Goal: Information Seeking & Learning: Learn about a topic

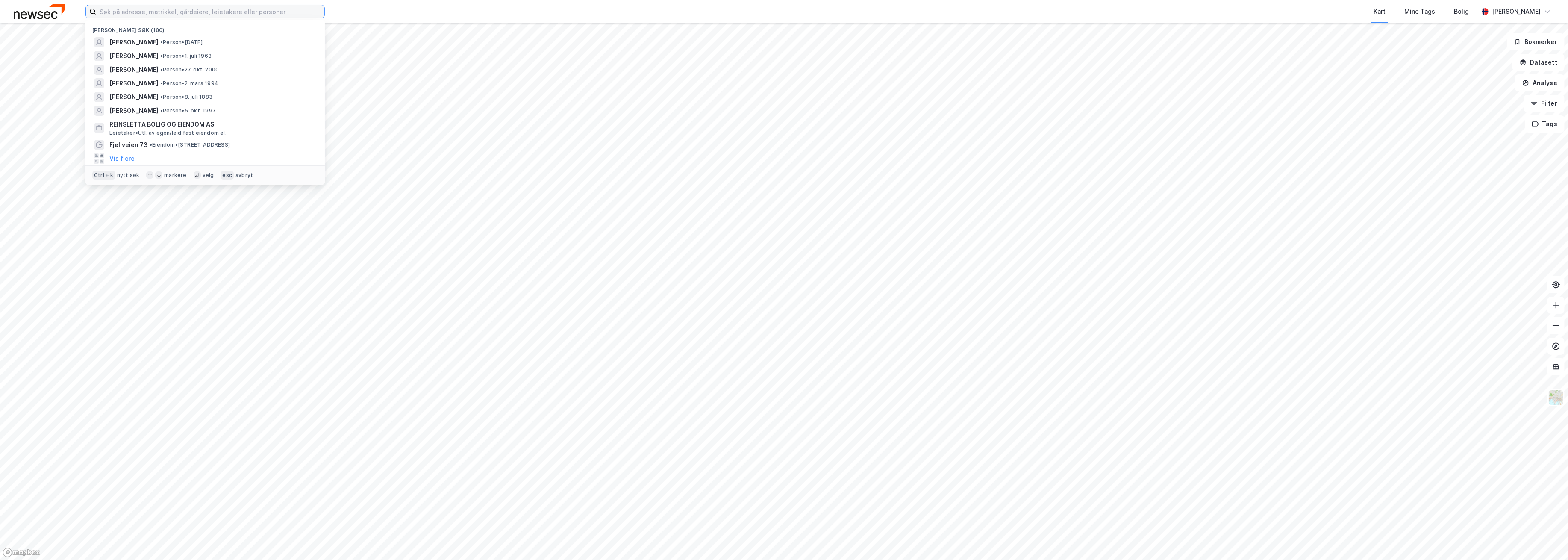
click at [190, 11] on input at bounding box center [210, 11] width 228 height 13
paste input "Cetho Eiendom"
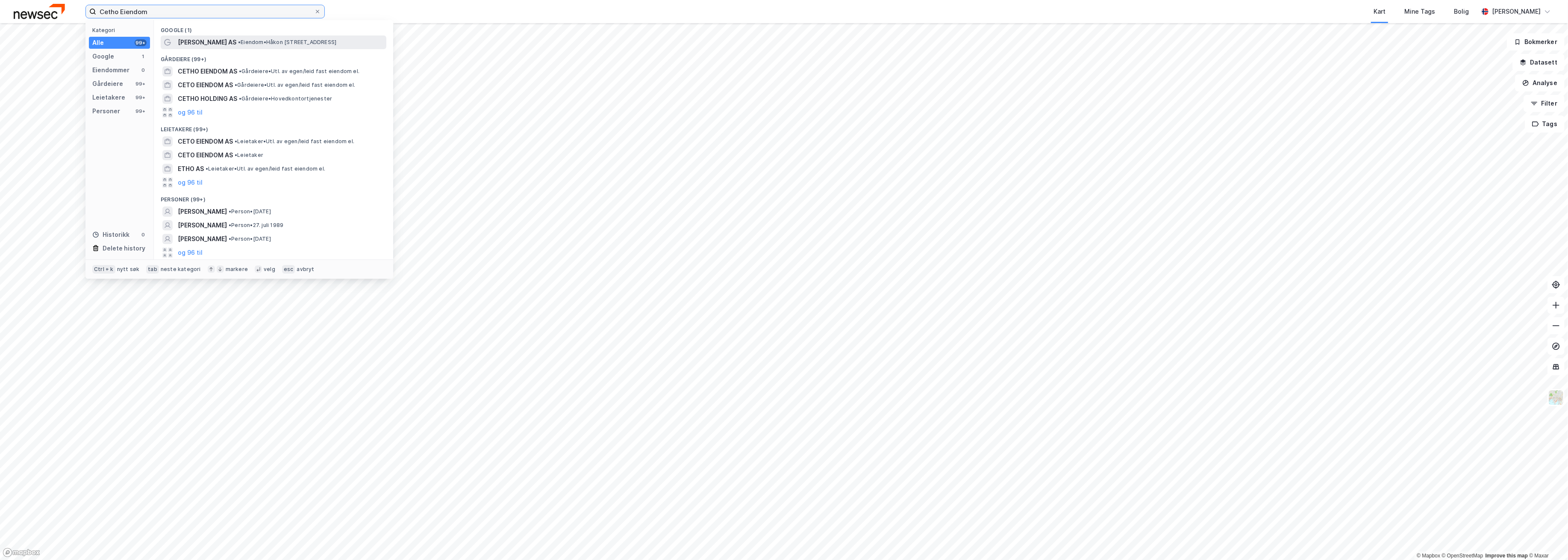
type input "Cetho Eiendom"
click at [238, 42] on span "•" at bounding box center [239, 42] width 2 height 7
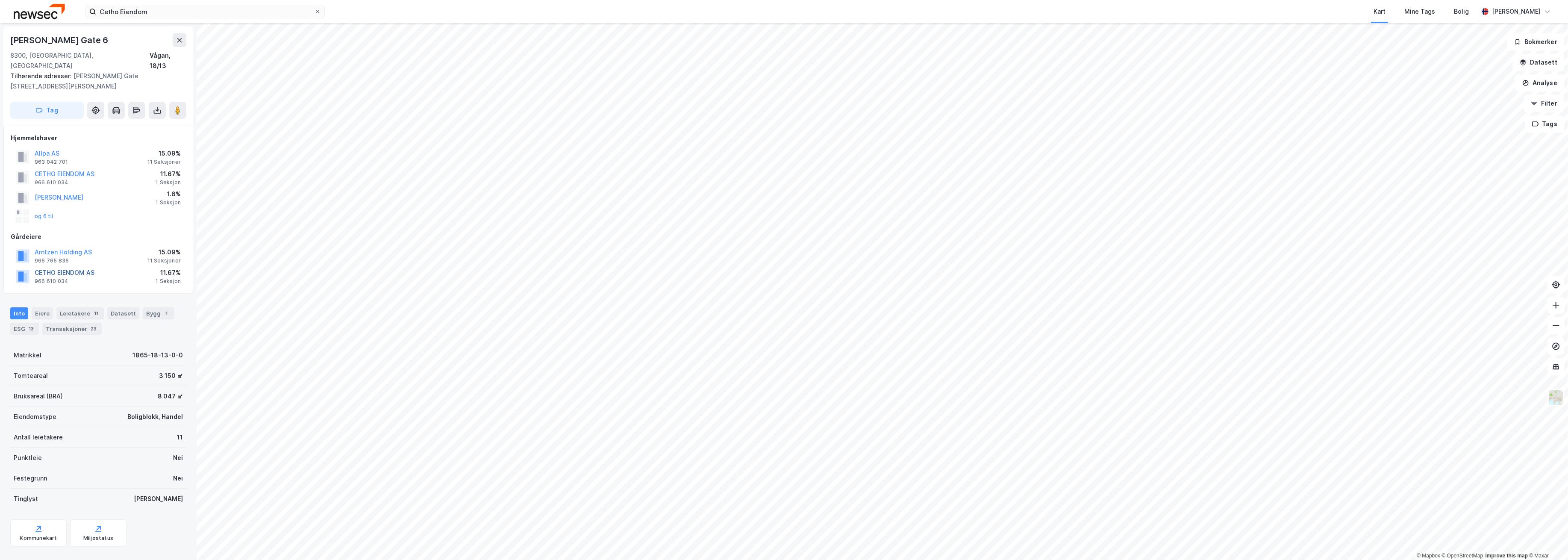
click at [0, 0] on button "CETHO EIENDOM AS" at bounding box center [0, 0] width 0 height 0
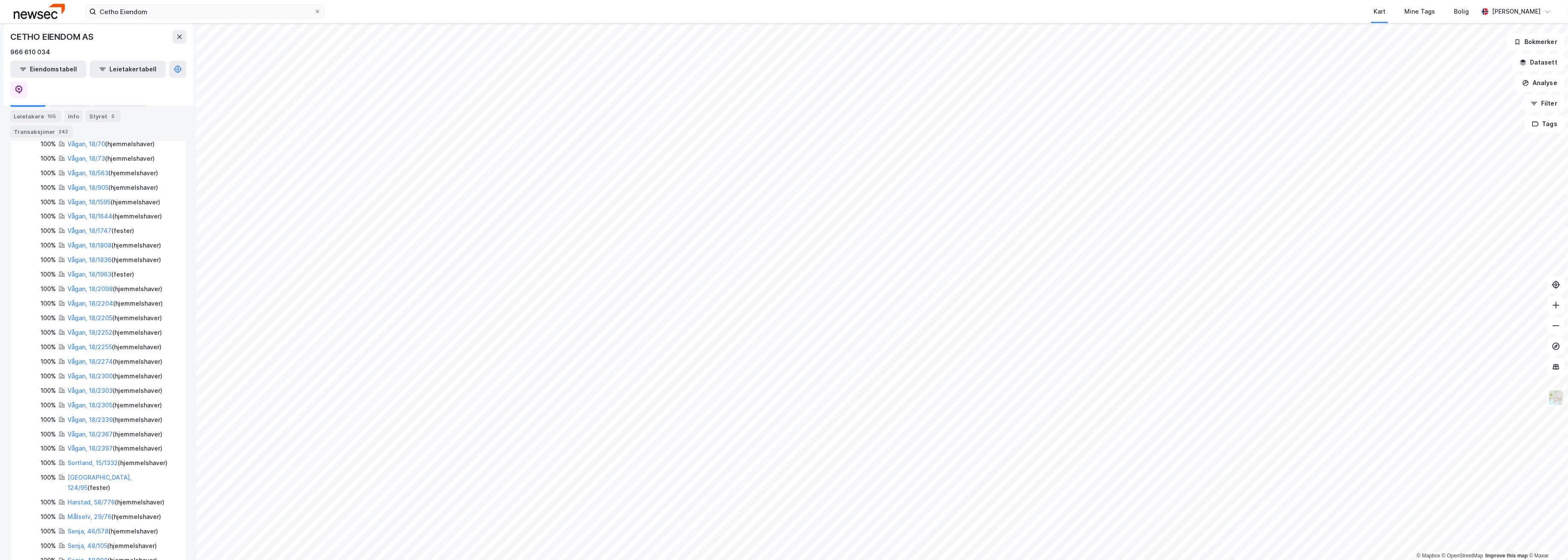
scroll to position [513, 0]
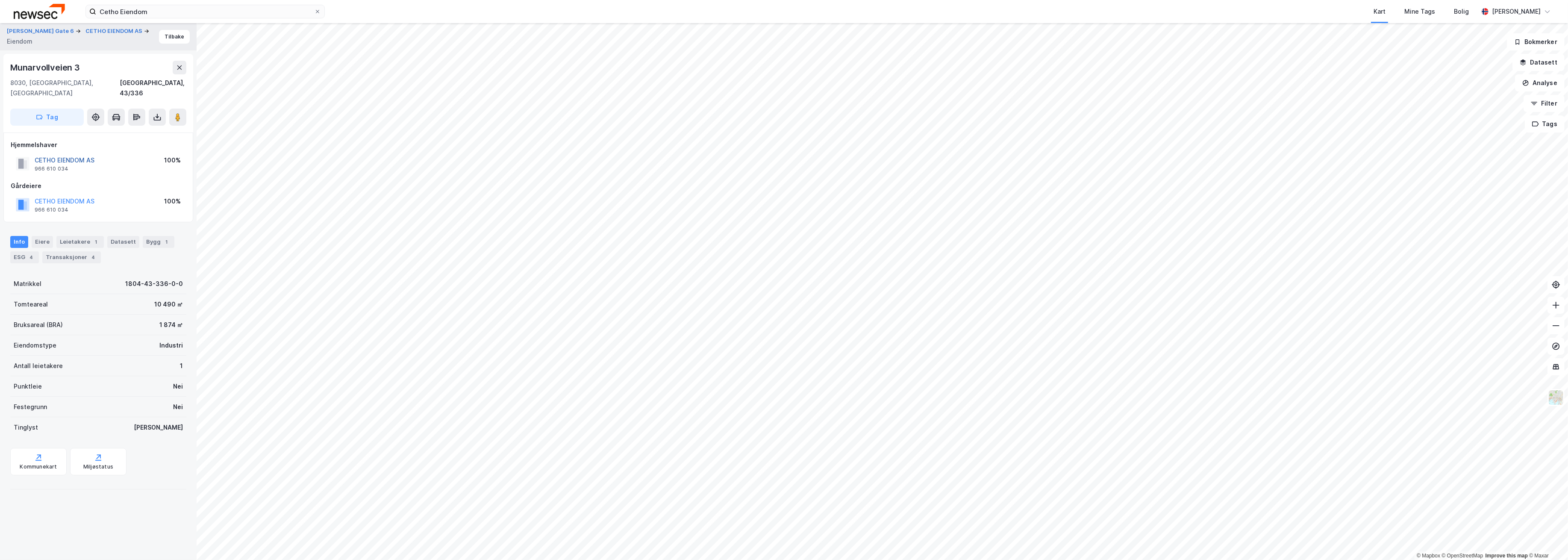
click at [0, 0] on button "CETHO EIENDOM AS" at bounding box center [0, 0] width 0 height 0
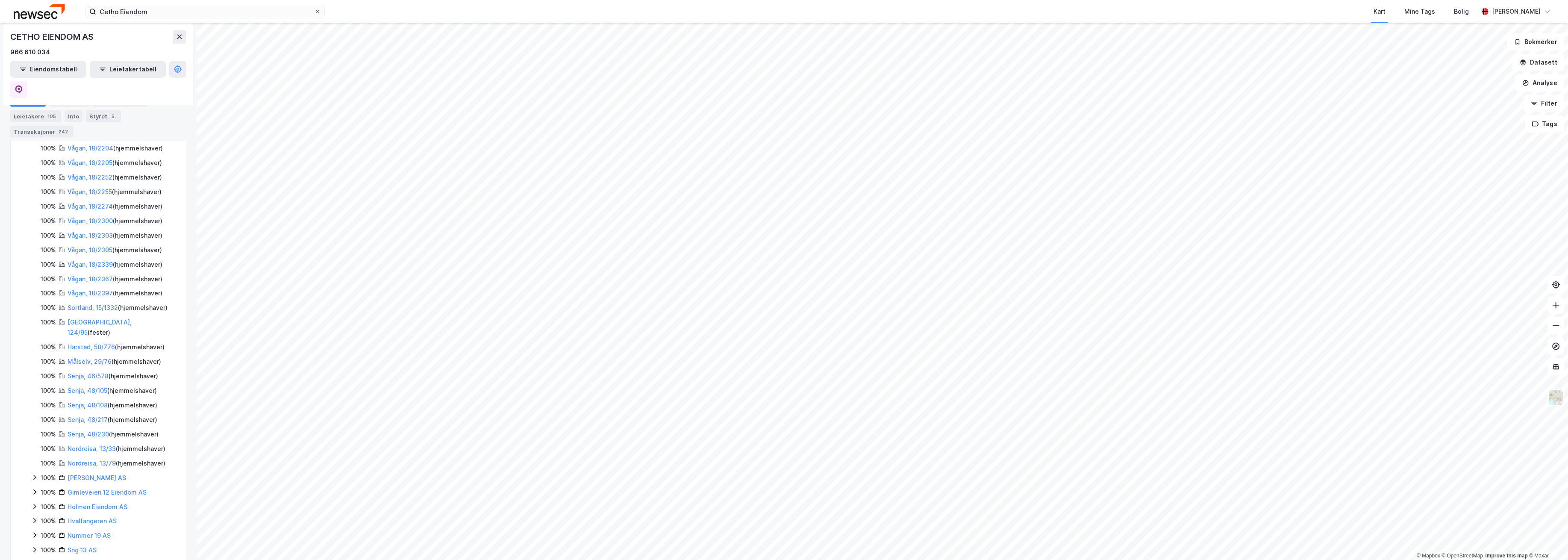
scroll to position [523, 0]
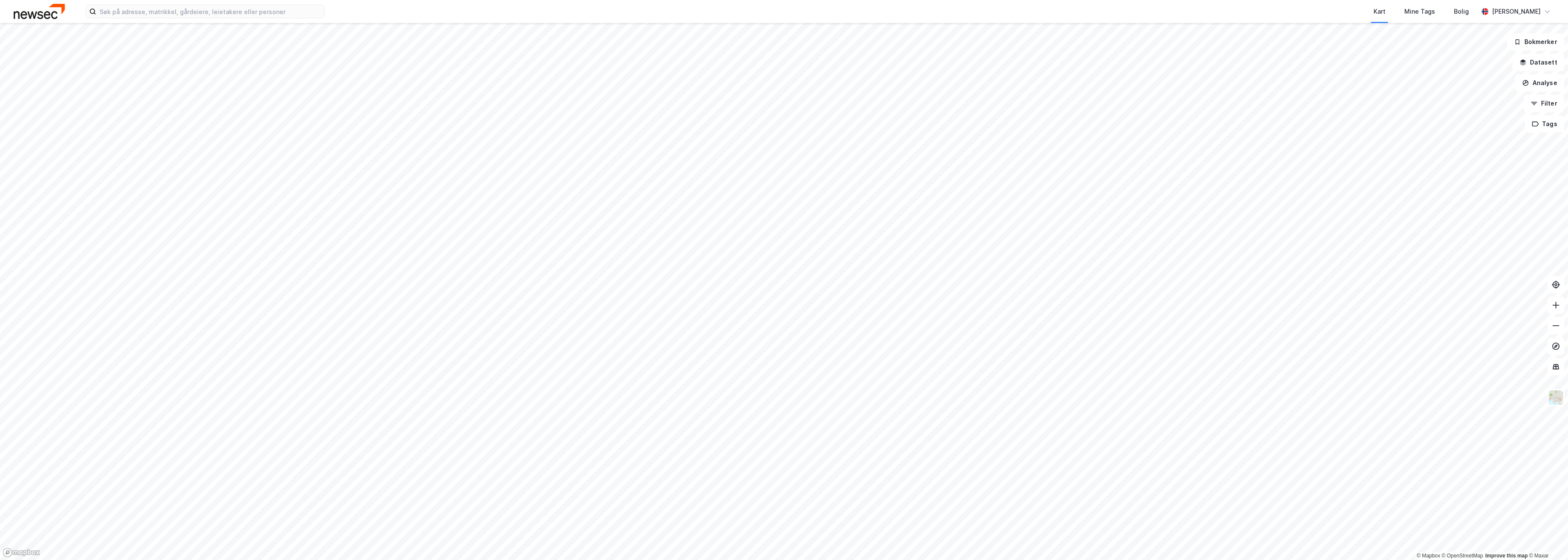
click at [819, 559] on html "Kart Mine Tags Bolig [PERSON_NAME] © Mapbox © OpenStreetMap Improve this map © …" at bounding box center [784, 280] width 1568 height 560
